Goal: Communication & Community: Answer question/provide support

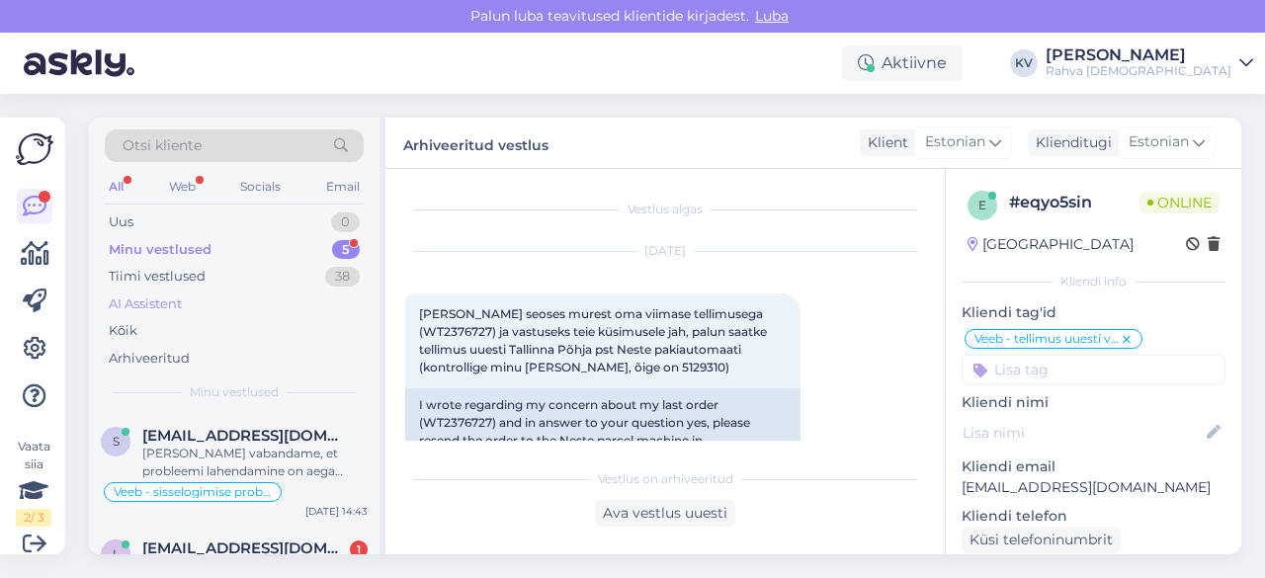
scroll to position [513, 0]
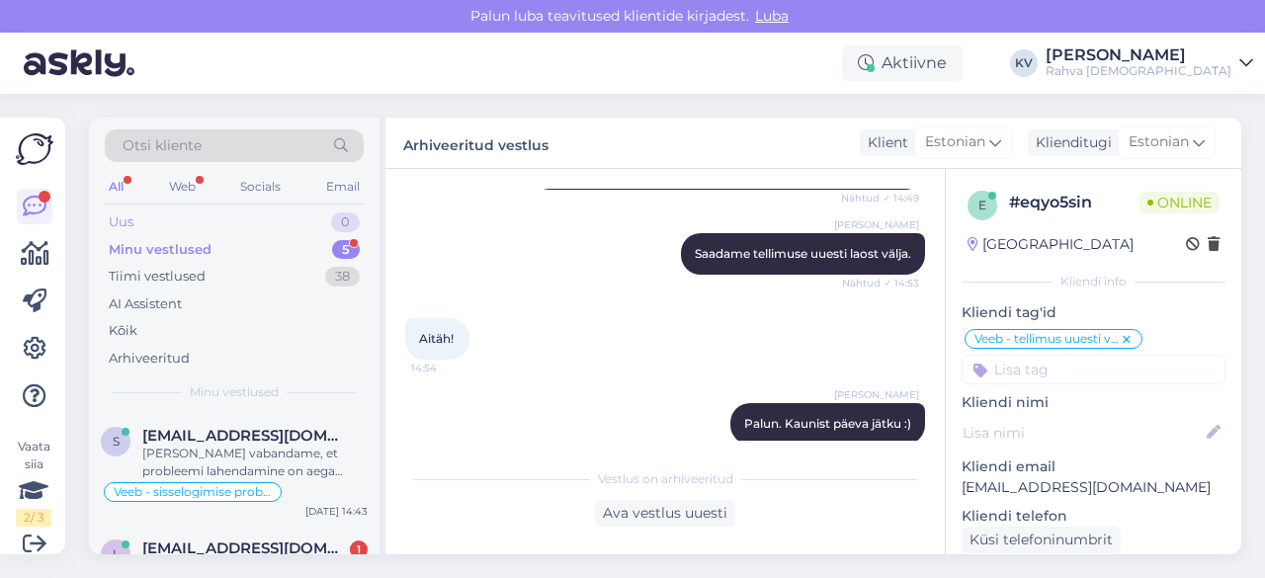
click at [158, 215] on div "Uus 0" at bounding box center [234, 223] width 259 height 28
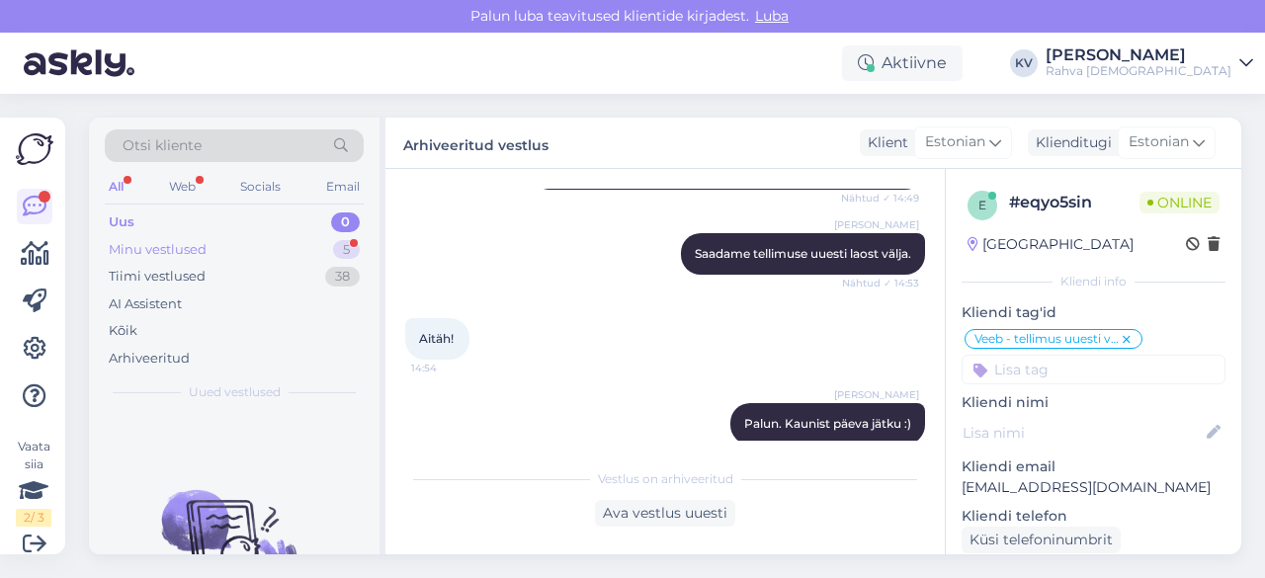
click at [187, 248] on div "Minu vestlused" at bounding box center [158, 250] width 98 height 20
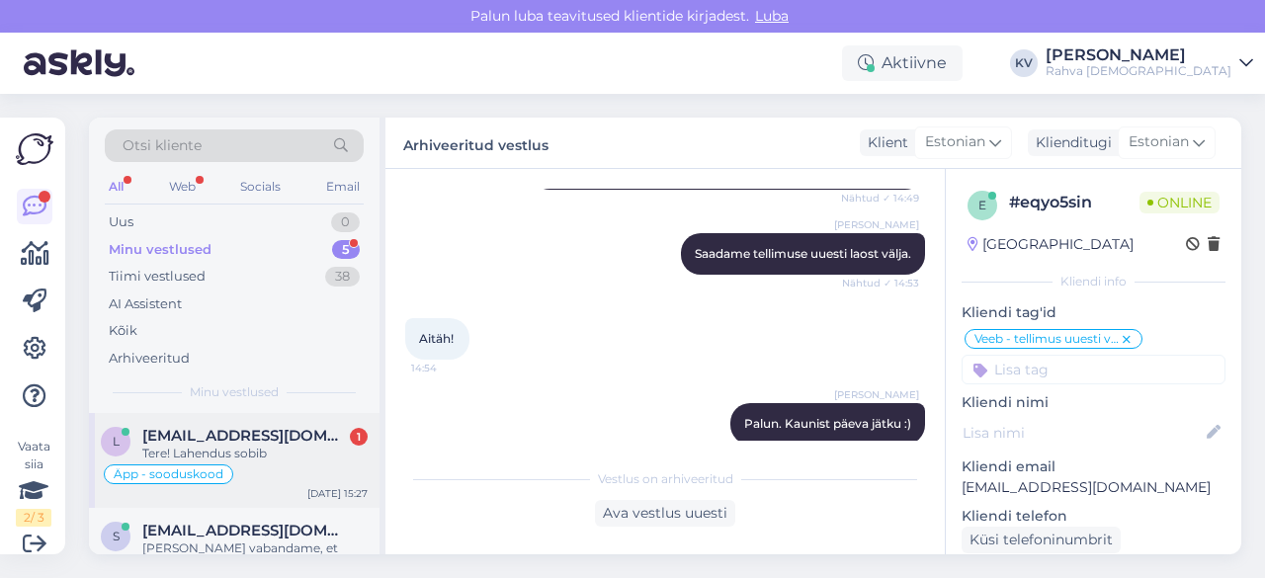
click at [271, 445] on div "Tere! Lahendus sobib" at bounding box center [254, 454] width 225 height 18
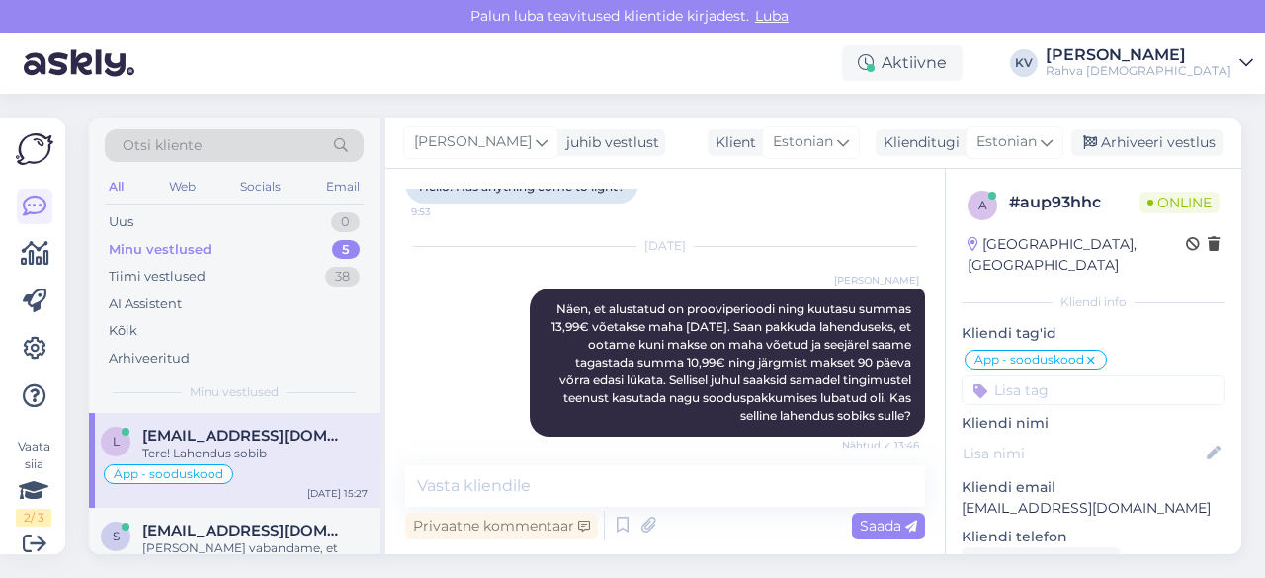
scroll to position [837, 0]
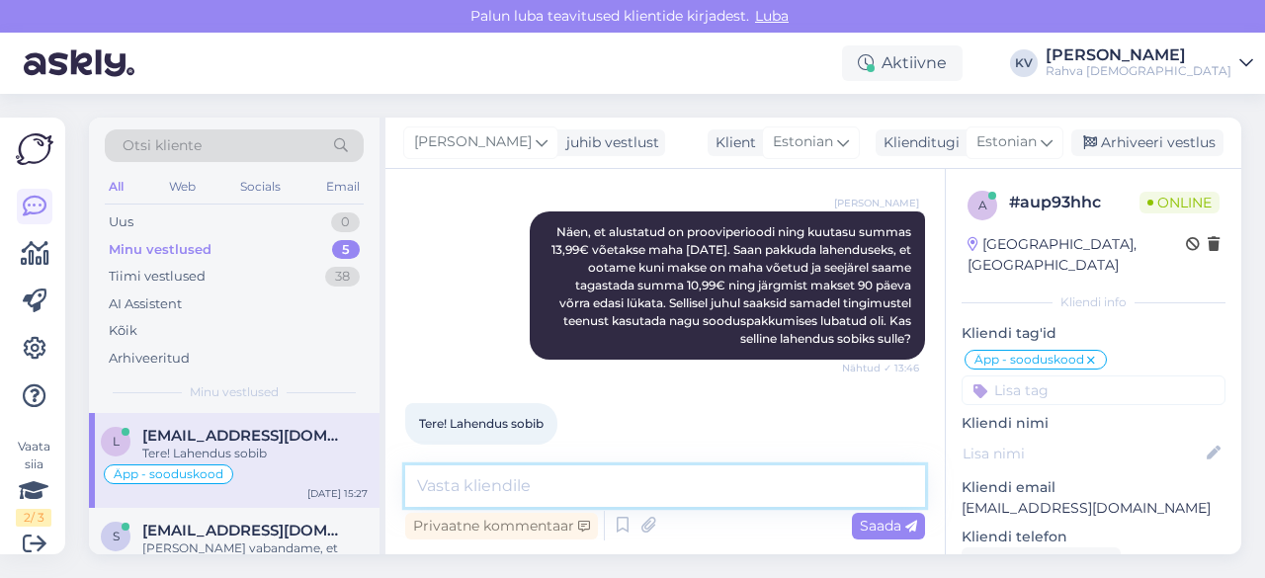
click at [502, 497] on textarea at bounding box center [665, 487] width 520 height 42
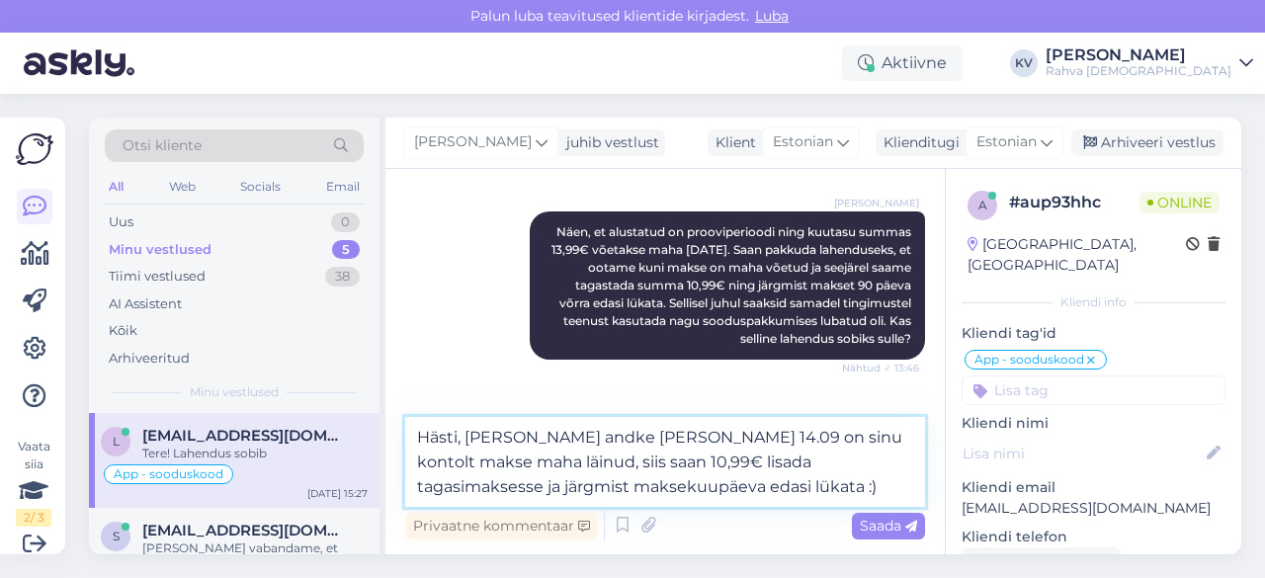
type textarea "Hästi, [PERSON_NAME] andke [PERSON_NAME] 14.09 on sinu kontolt makse maha läinu…"
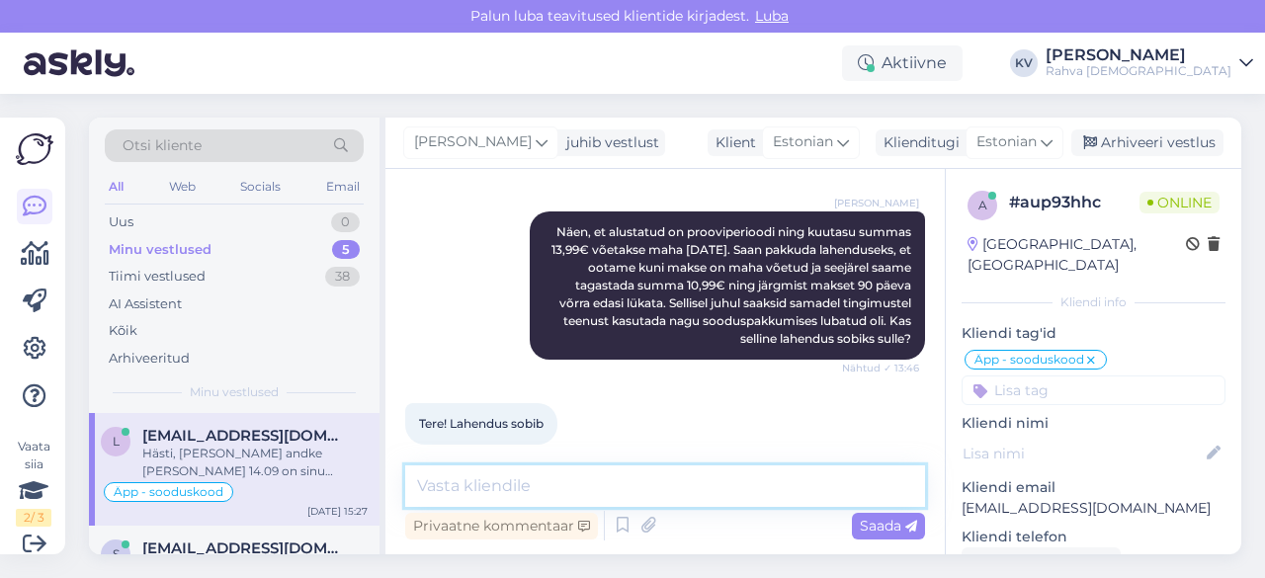
scroll to position [958, 0]
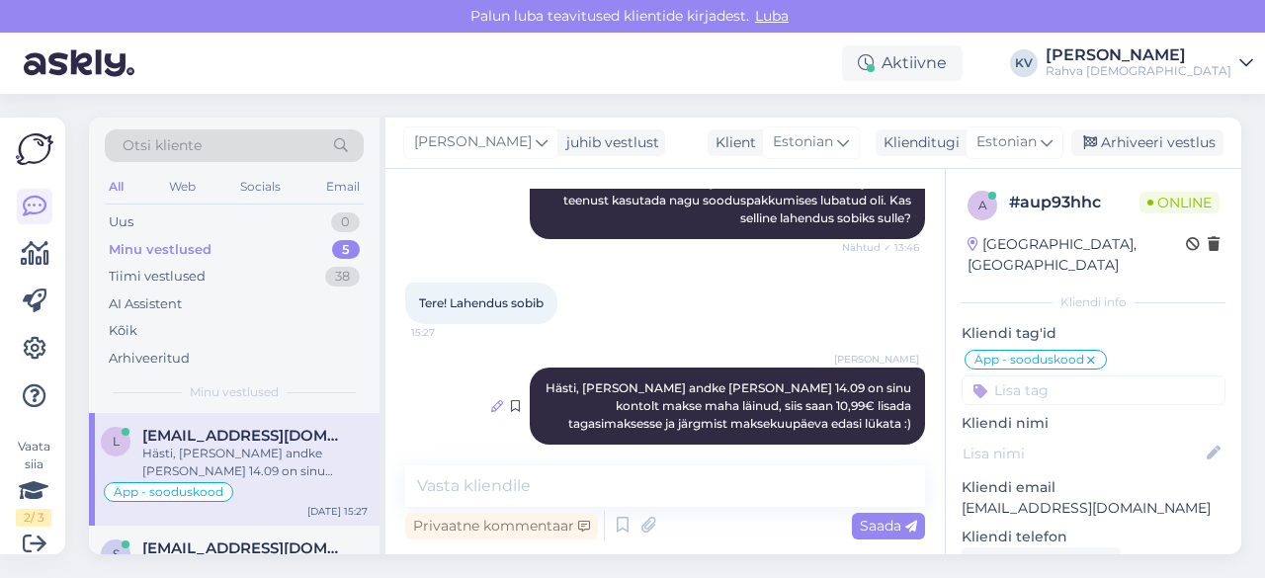
click at [491, 400] on icon at bounding box center [497, 406] width 12 height 12
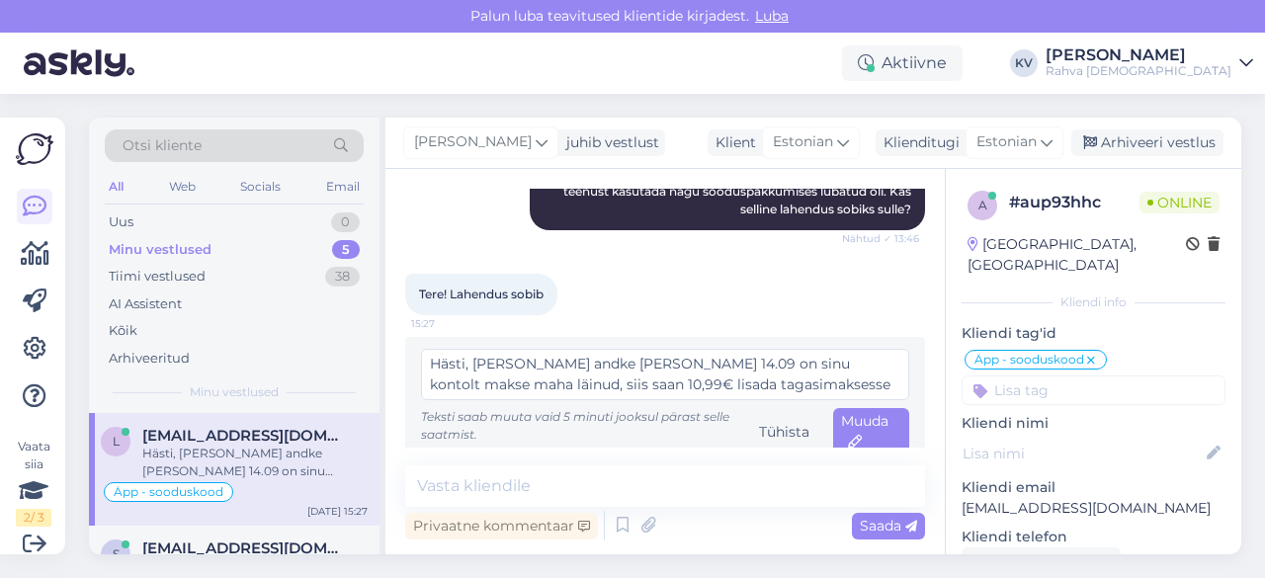
click at [550, 349] on textarea "Hästi, [PERSON_NAME] andke [PERSON_NAME] 14.09 on sinu kontolt makse maha läinu…" at bounding box center [665, 374] width 488 height 51
type textarea "Hästi, [PERSON_NAME] [PERSON_NAME] 14.09 on sinu kontolt makse maha läinud, sii…"
click at [861, 412] on span "Muuda" at bounding box center [864, 431] width 47 height 39
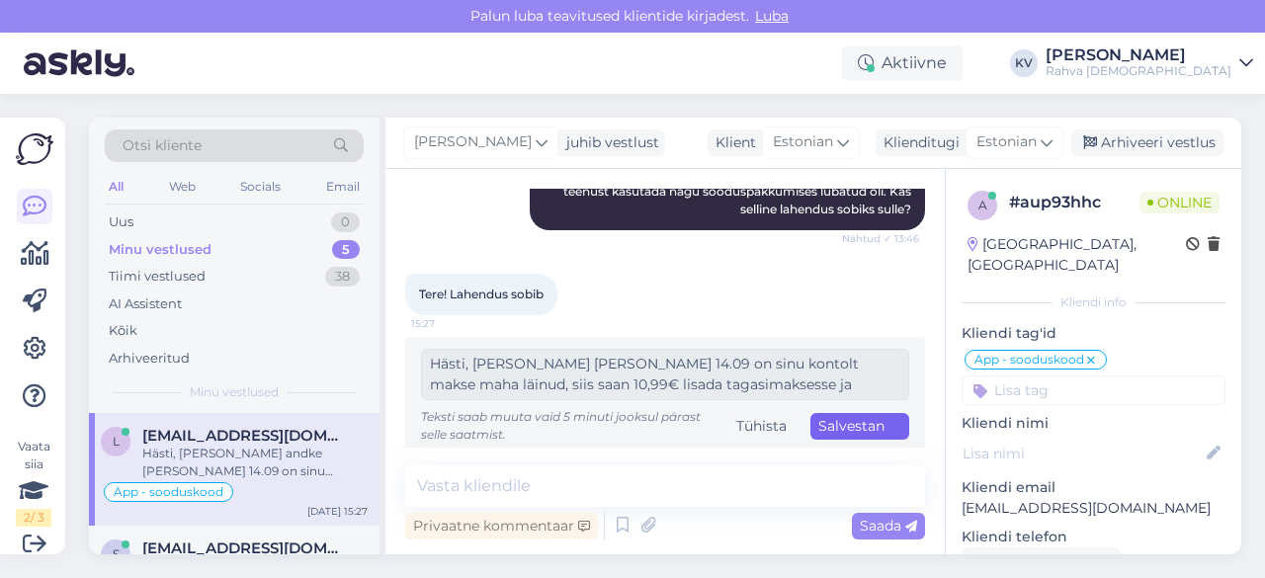
scroll to position [958, 0]
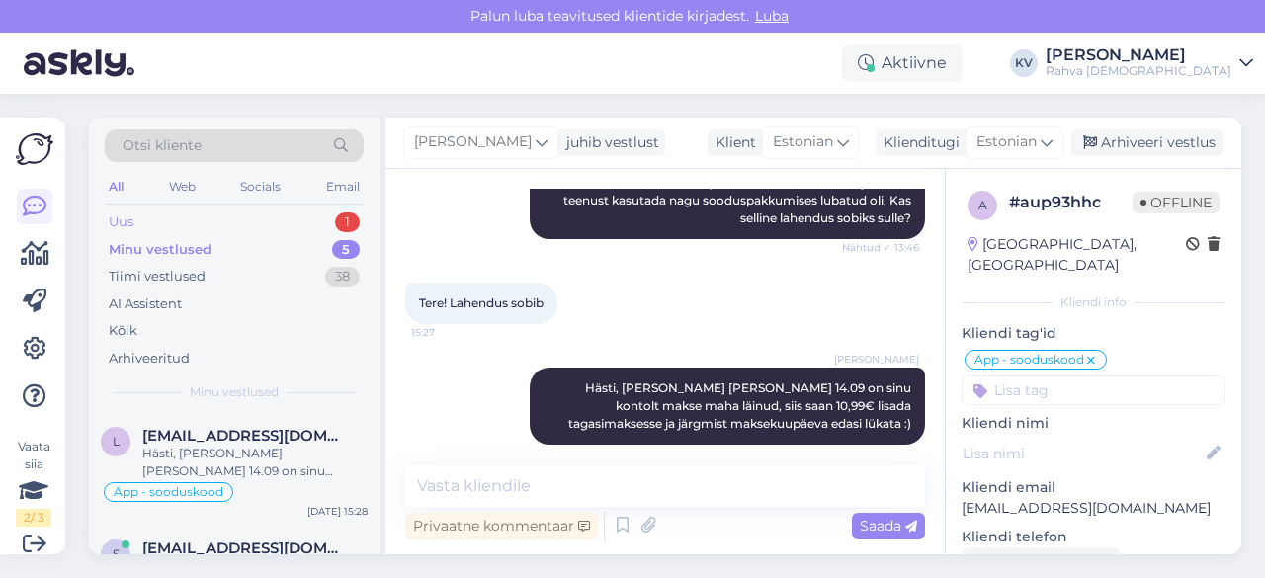
click at [203, 218] on div "Uus 1" at bounding box center [234, 223] width 259 height 28
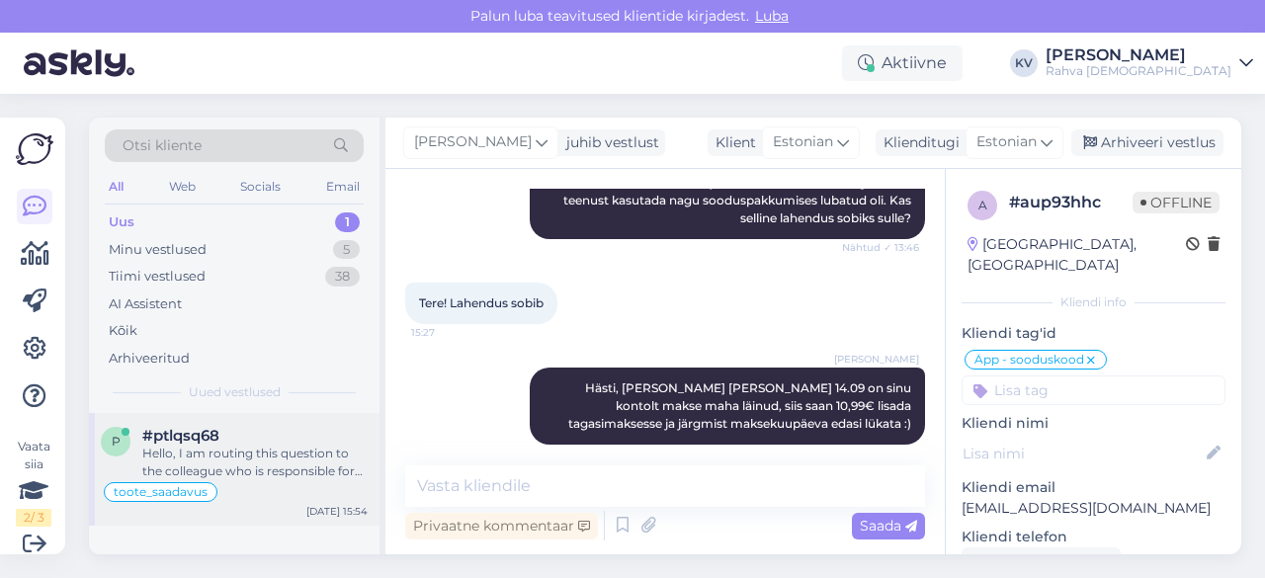
click at [251, 446] on div "Hello, I am routing this question to the colleague who is responsible for this …" at bounding box center [254, 463] width 225 height 36
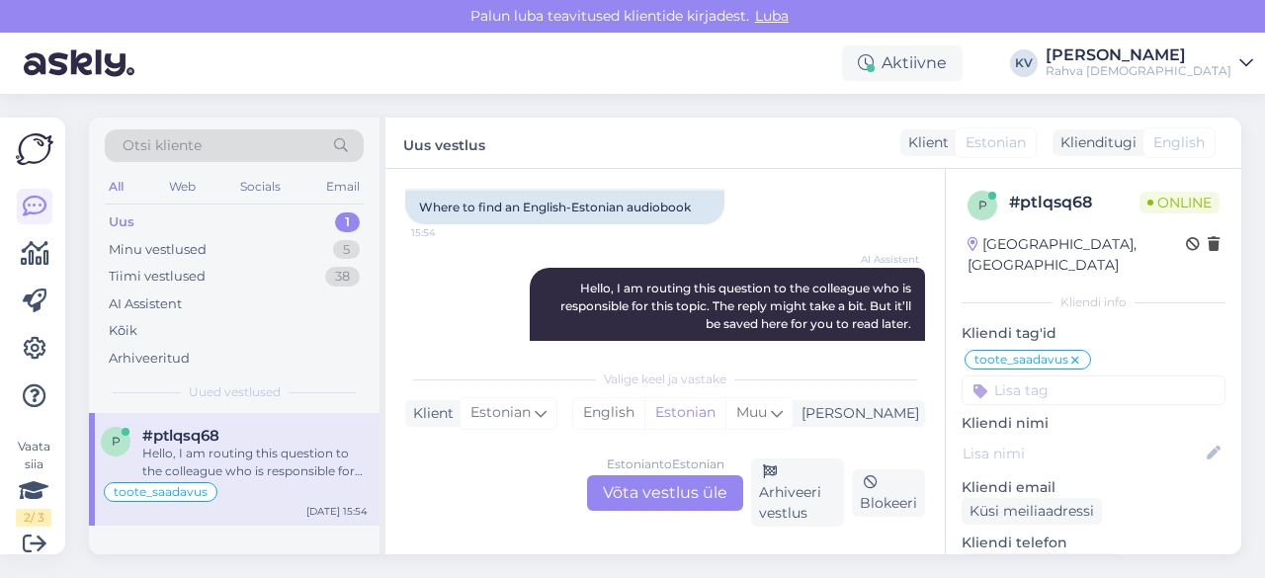
scroll to position [982, 0]
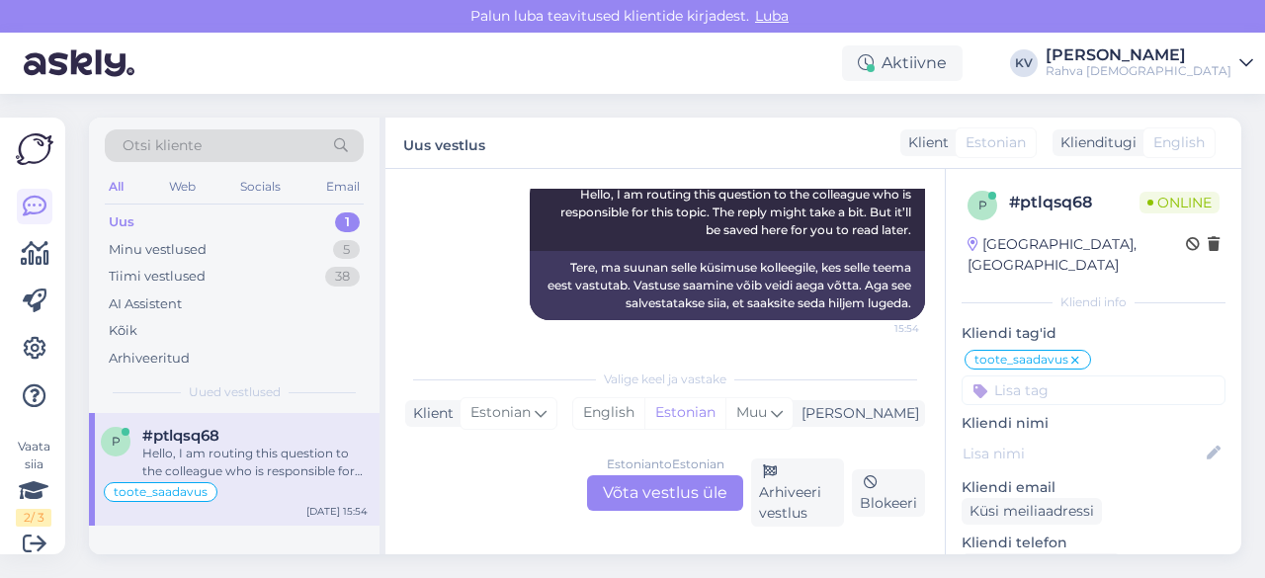
click at [673, 499] on div "Estonian to Estonian Võta vestlus üle" at bounding box center [665, 494] width 156 height 36
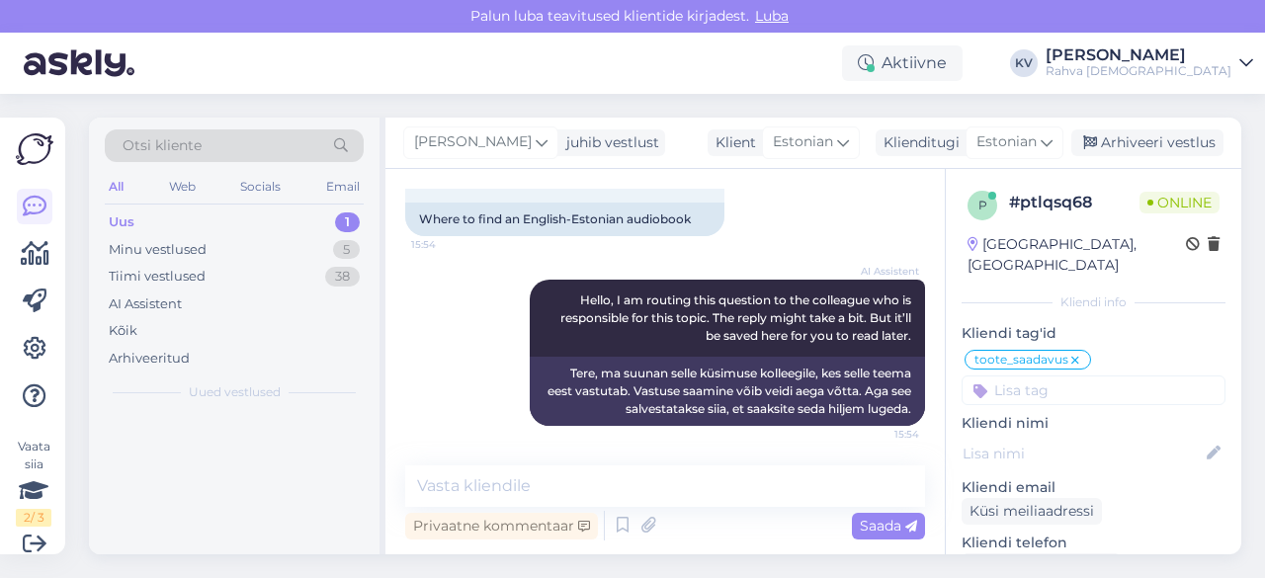
scroll to position [875, 0]
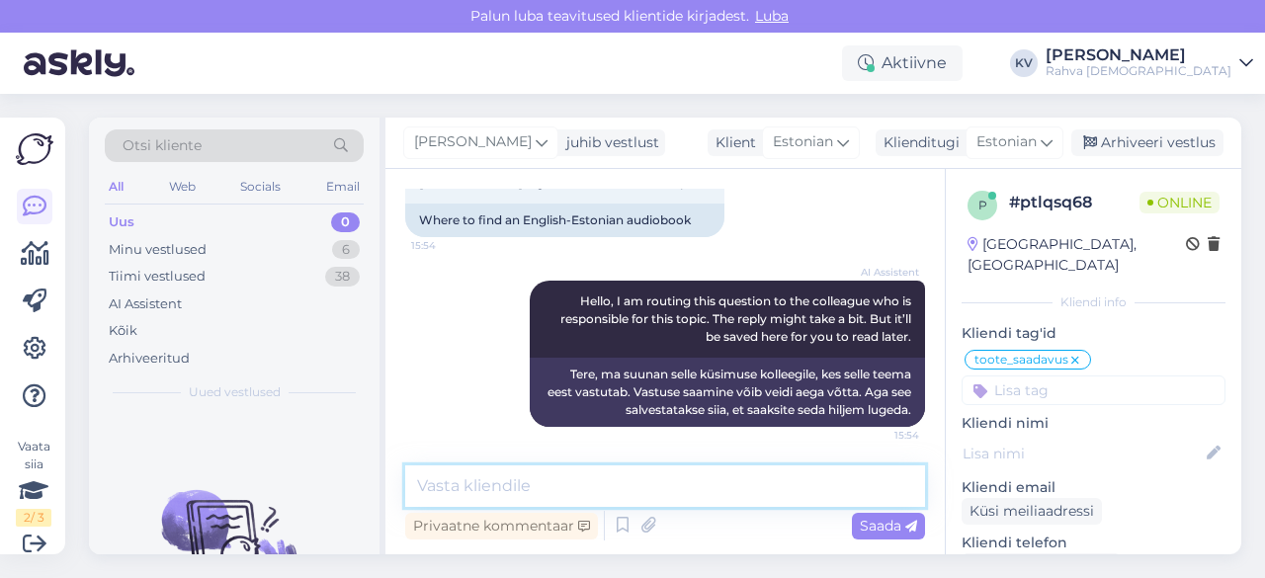
click at [694, 493] on textarea at bounding box center [665, 487] width 520 height 42
type textarea "K"
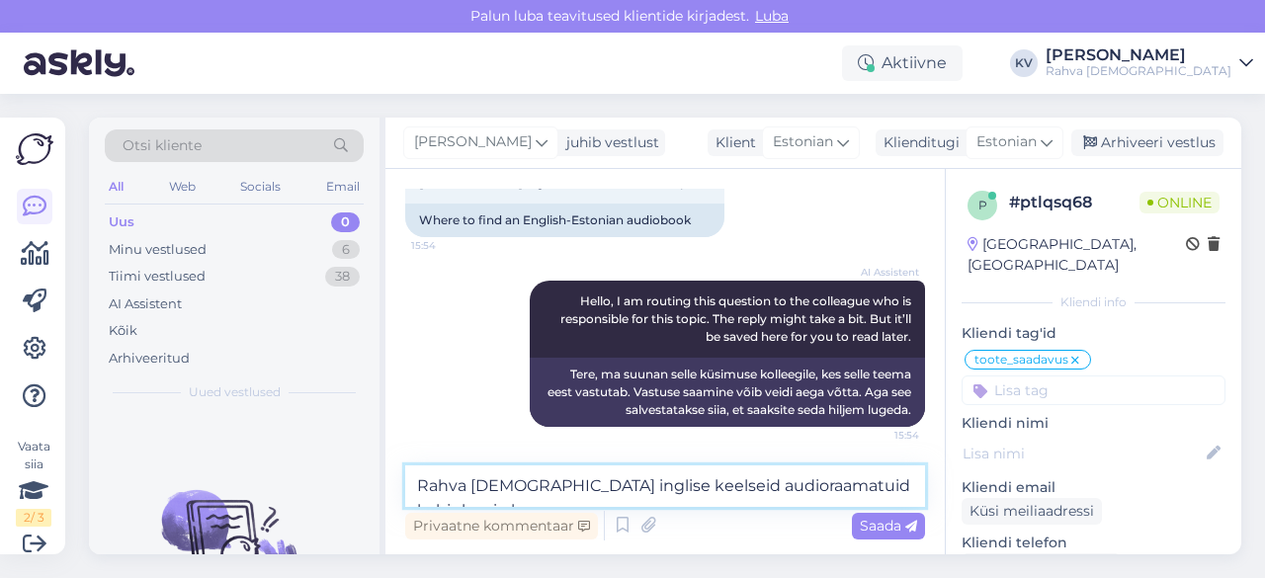
scroll to position [899, 0]
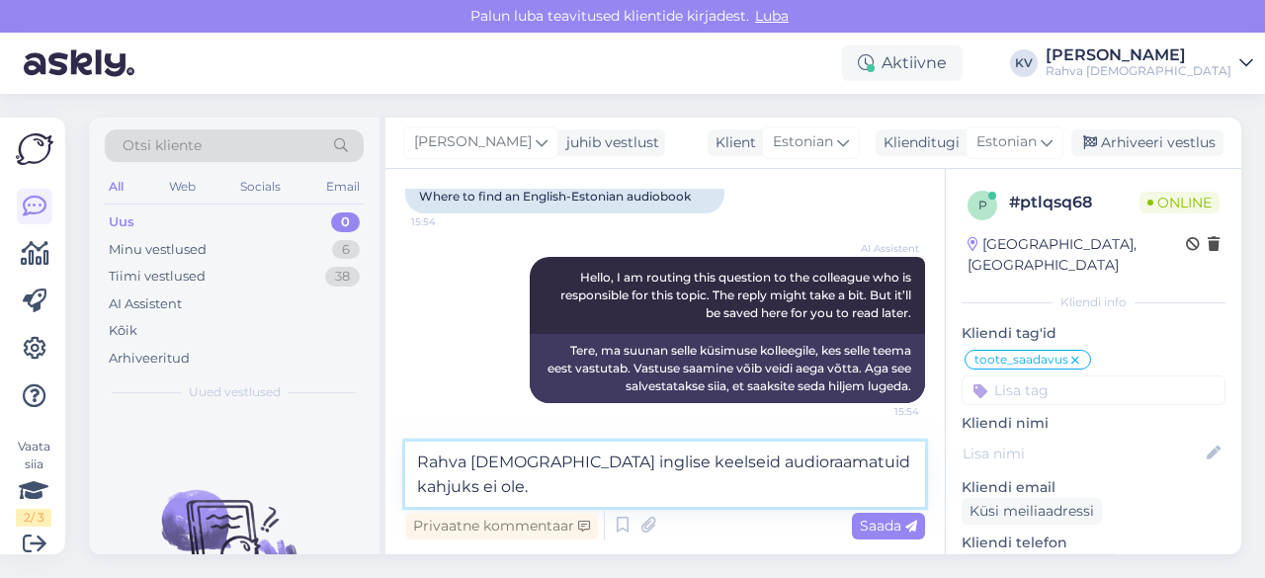
type textarea "Rahva [DEMOGRAPHIC_DATA] inglise keelseid audioraamatuid kahjuks ei ole."
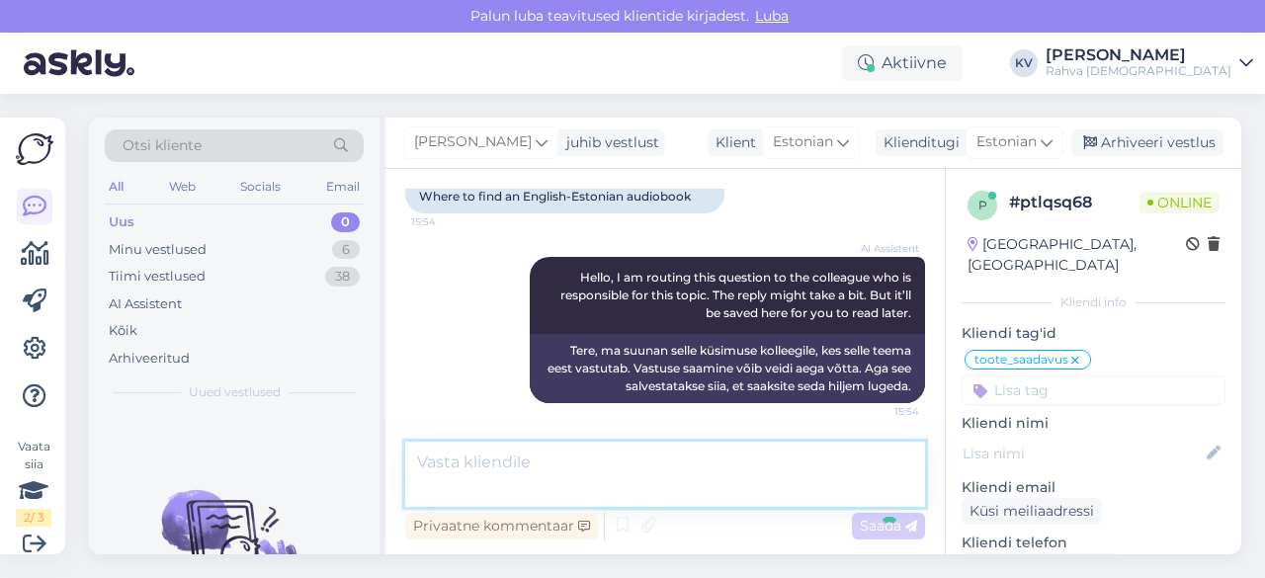
scroll to position [978, 0]
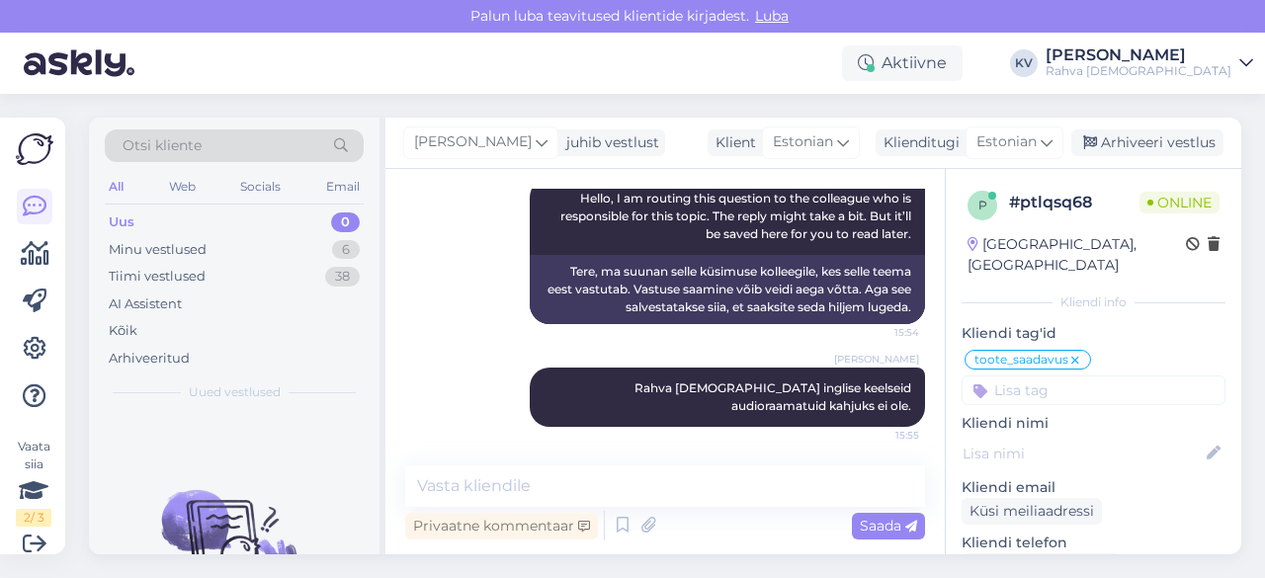
click at [1024, 376] on input at bounding box center [1094, 391] width 264 height 30
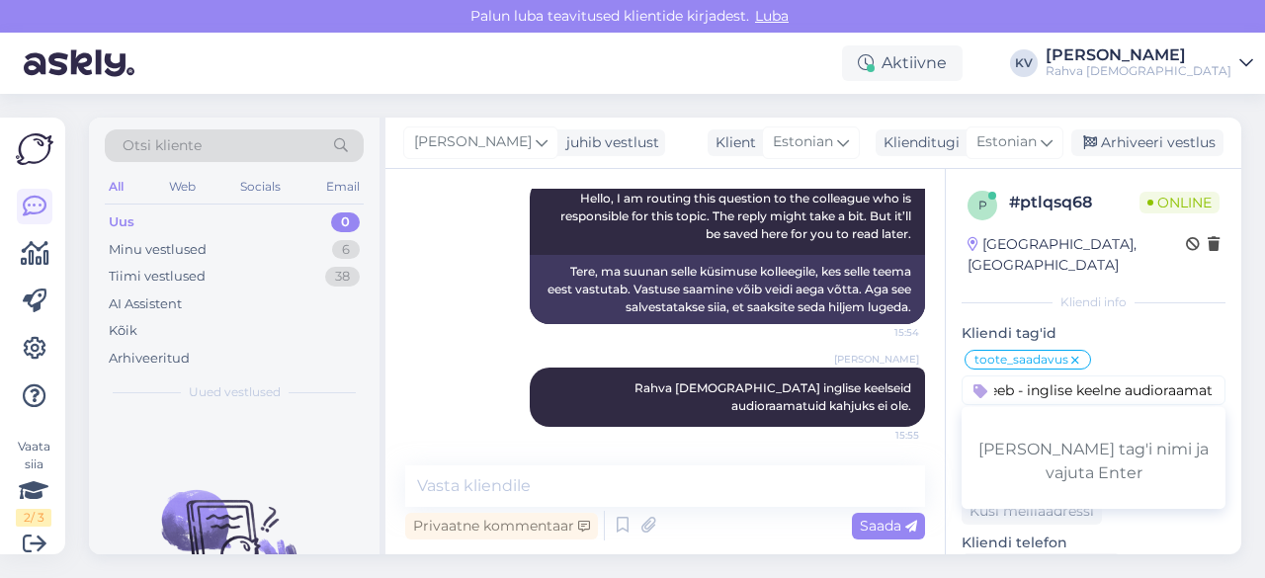
type input "Veeb - inglise keelne audioraamat"
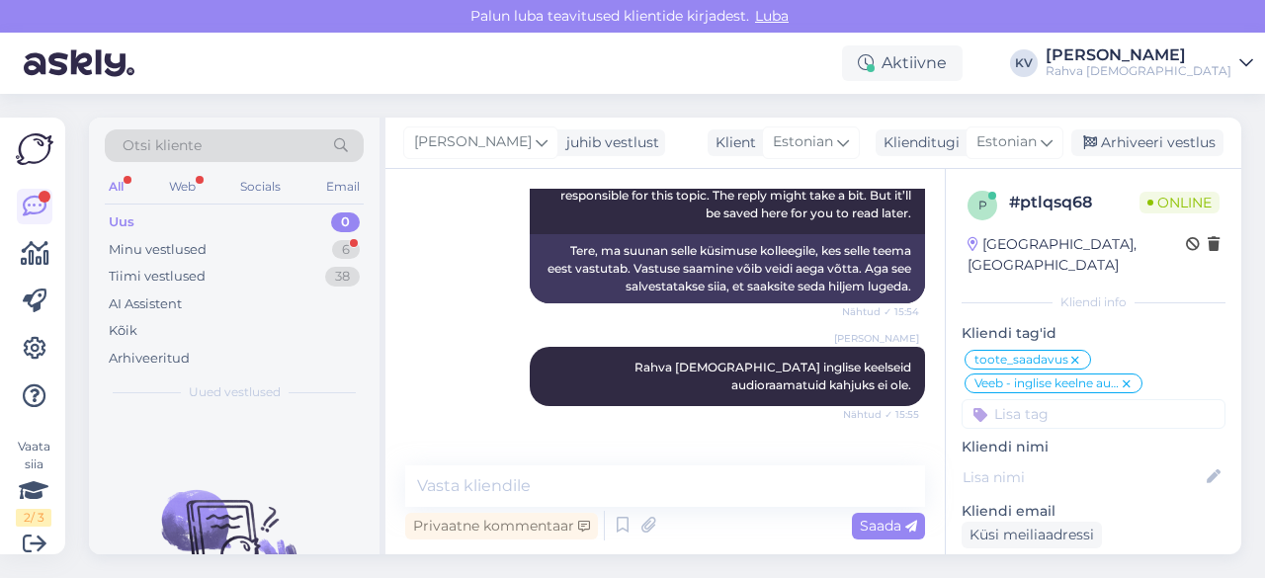
scroll to position [1063, 0]
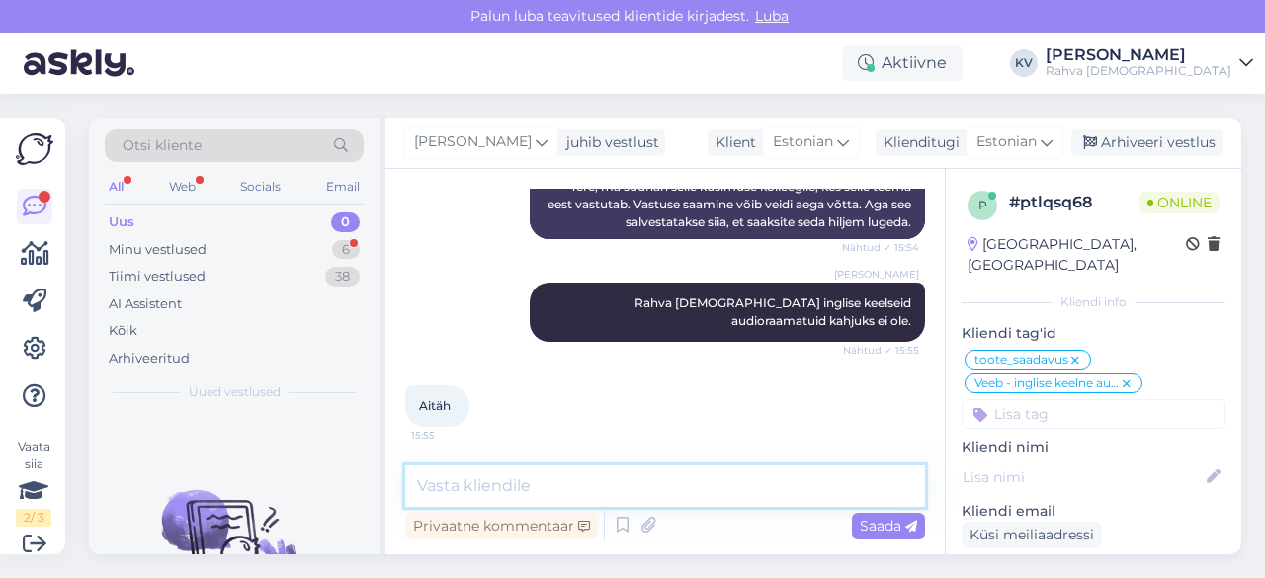
click at [512, 485] on textarea at bounding box center [665, 487] width 520 height 42
type textarea "Palun."
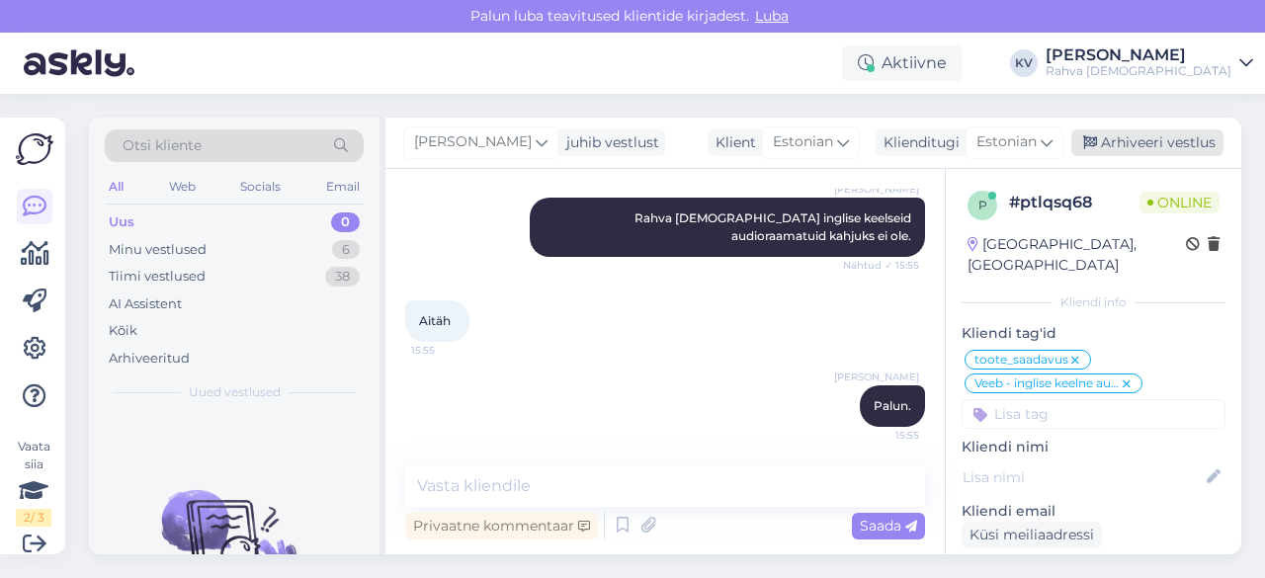
click at [1168, 135] on div "Arhiveeri vestlus" at bounding box center [1148, 143] width 152 height 27
